Goal: Find specific fact: Find specific fact

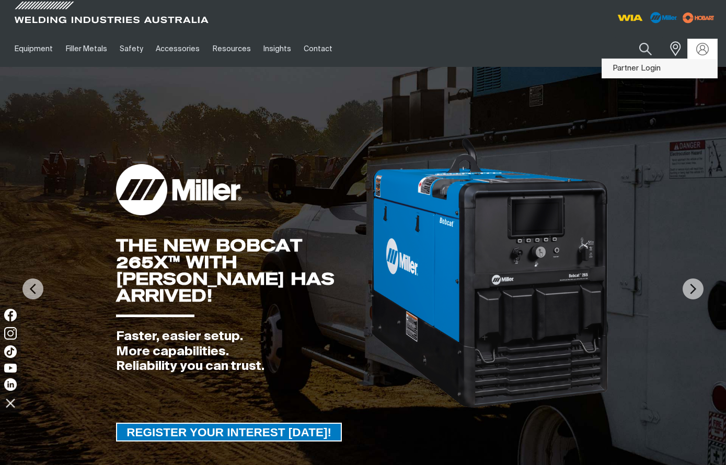
click at [644, 64] on link "Partner Login" at bounding box center [659, 68] width 115 height 19
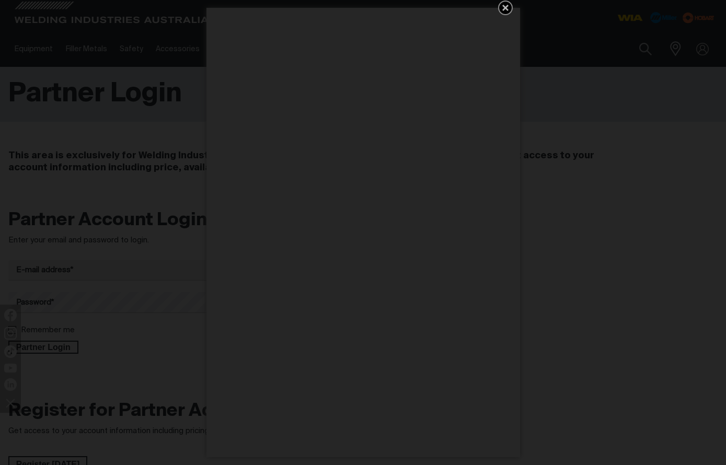
click at [506, 12] on icon "Get 5 WIA Welding Guides Free!" at bounding box center [505, 8] width 13 height 13
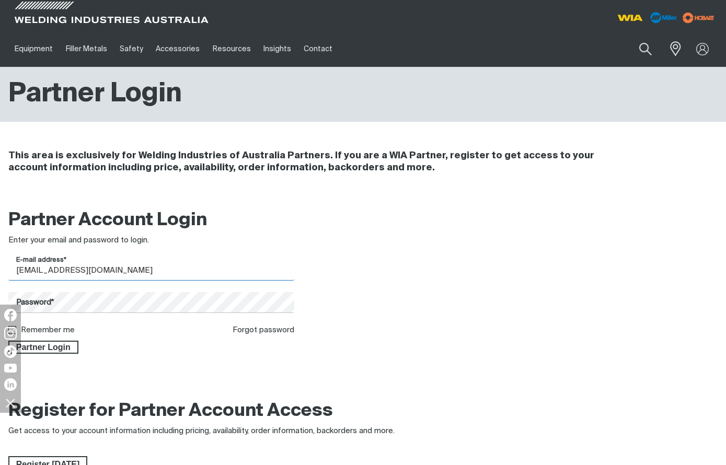
type input "[EMAIL_ADDRESS][DOMAIN_NAME]"
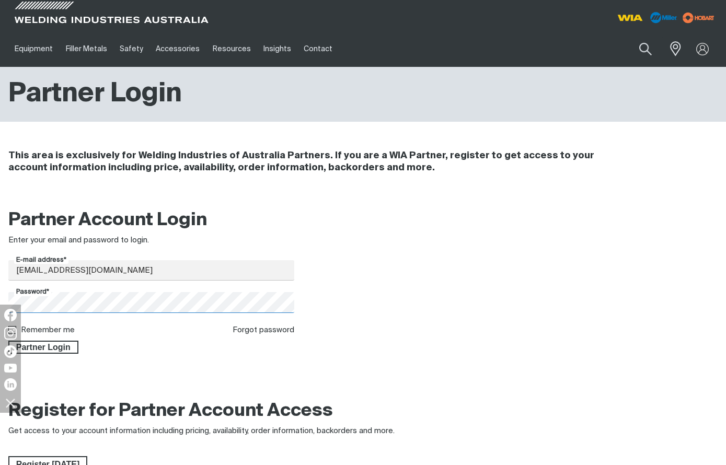
click at [43, 348] on button "Partner Login" at bounding box center [43, 348] width 70 height 14
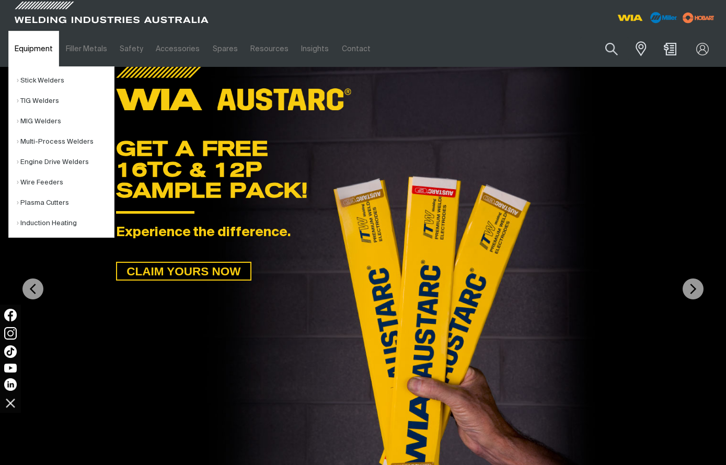
click at [29, 52] on link "Equipment" at bounding box center [33, 49] width 51 height 36
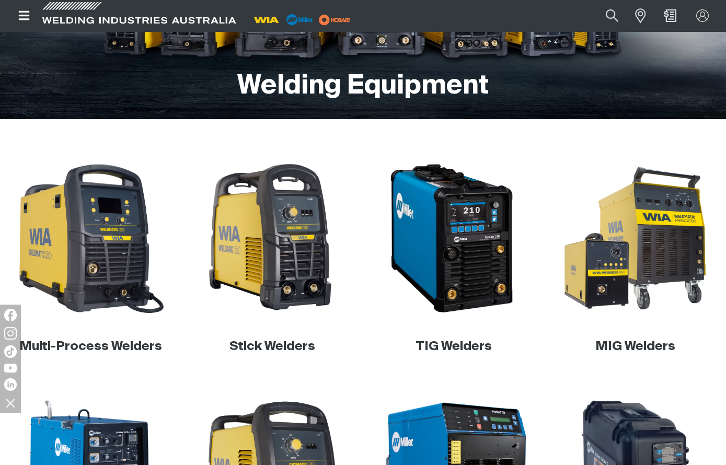
scroll to position [210, 0]
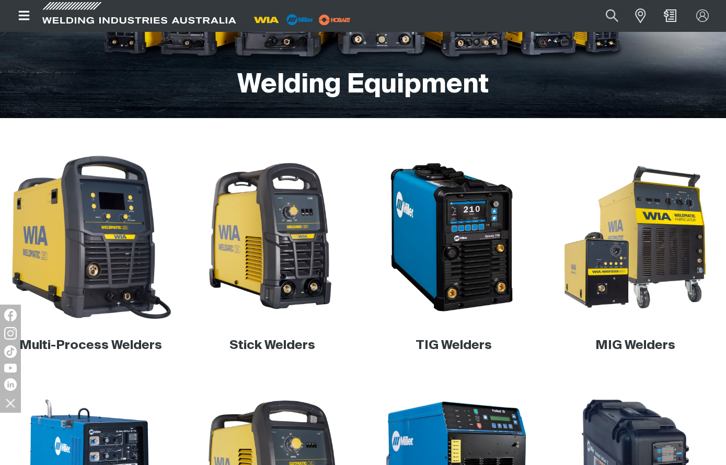
click at [109, 220] on img at bounding box center [91, 238] width 170 height 170
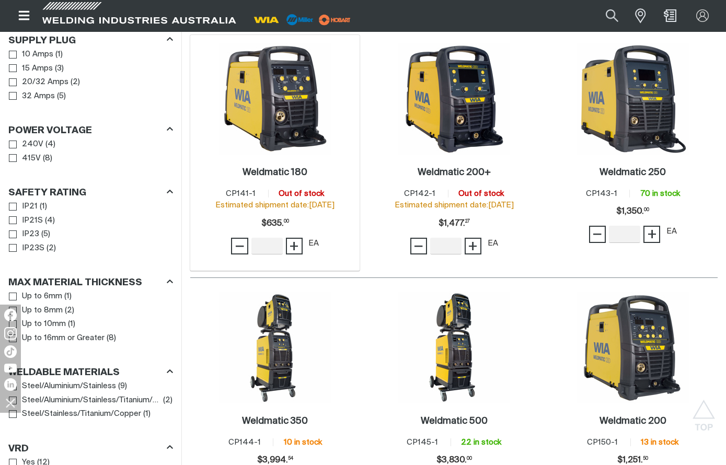
scroll to position [571, 0]
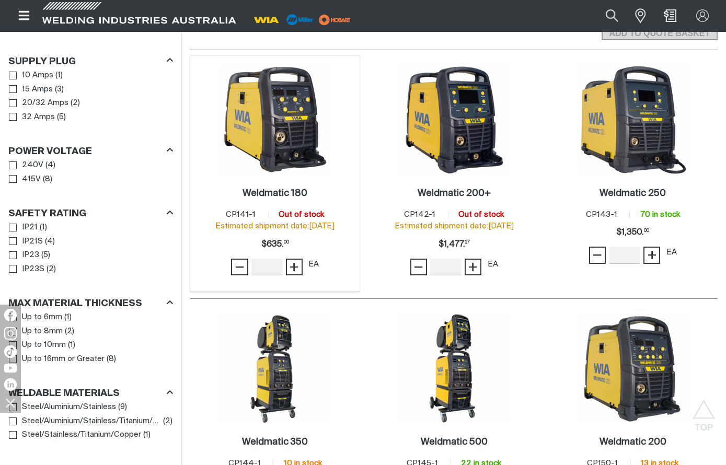
click at [274, 166] on img at bounding box center [275, 120] width 112 height 112
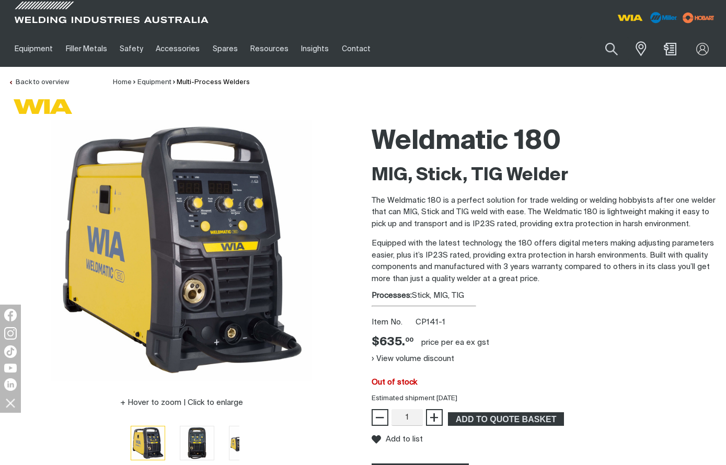
scroll to position [3, 0]
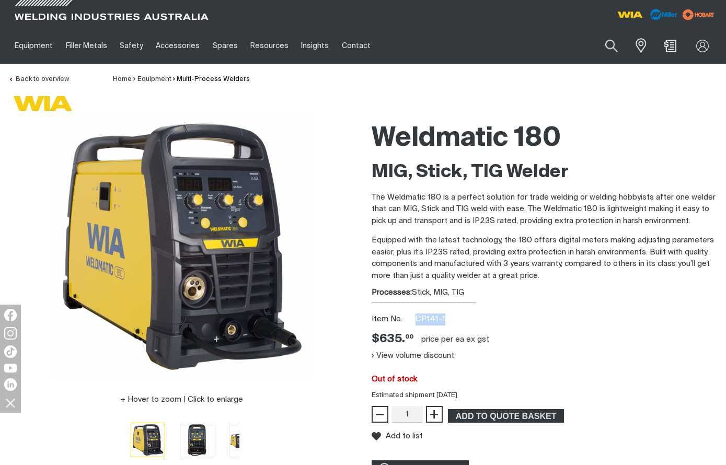
drag, startPoint x: 446, startPoint y: 317, endPoint x: 414, endPoint y: 317, distance: 31.9
click at [414, 317] on div "Item No. CP141-1" at bounding box center [545, 320] width 347 height 12
copy div "CP141-1"
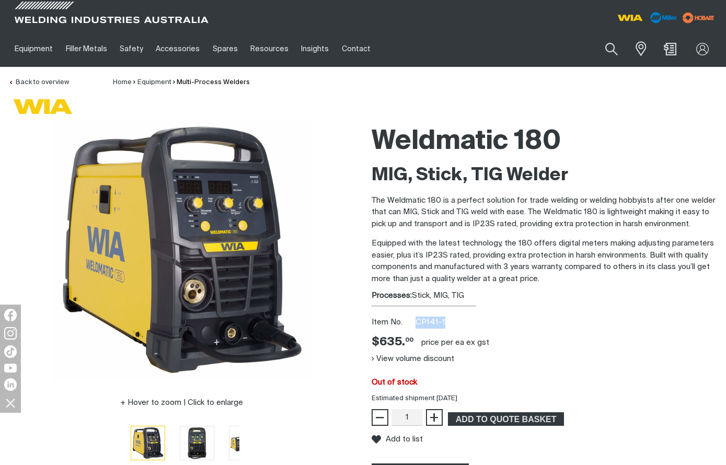
scroll to position [0, 0]
